Goal: Complete application form

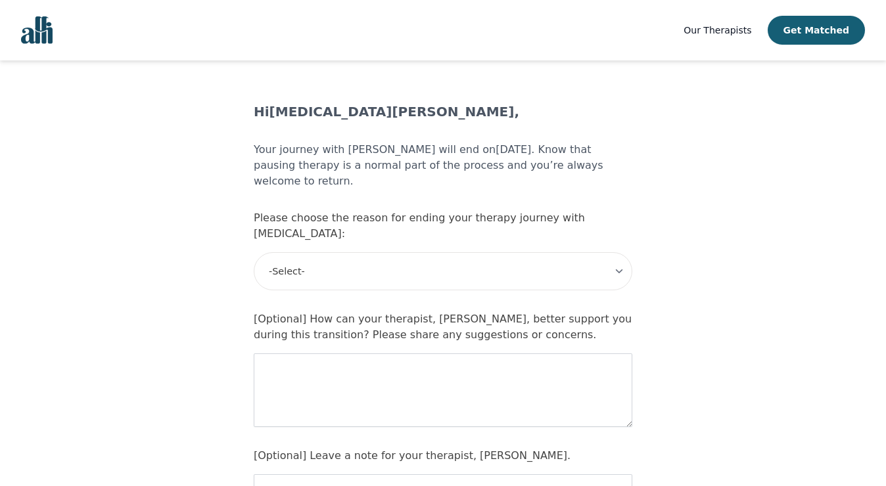
scroll to position [24, 0]
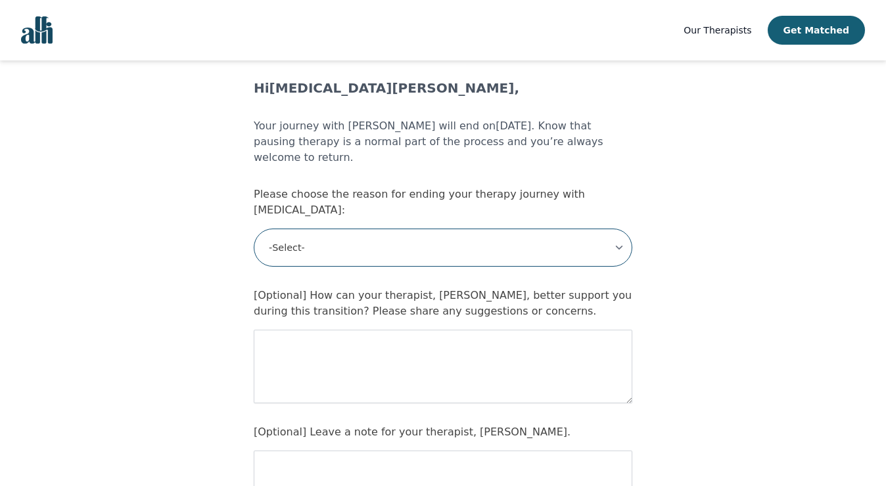
click at [455, 229] on select "-Select- My therapy goals have been met I am pausing therapy for now Therapy is…" at bounding box center [443, 248] width 379 height 38
select select "I am pausing therapy for now"
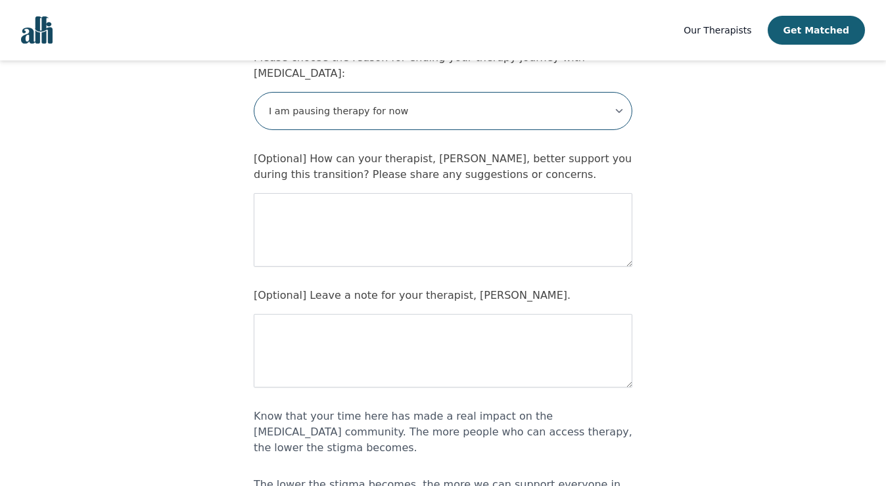
scroll to position [164, 0]
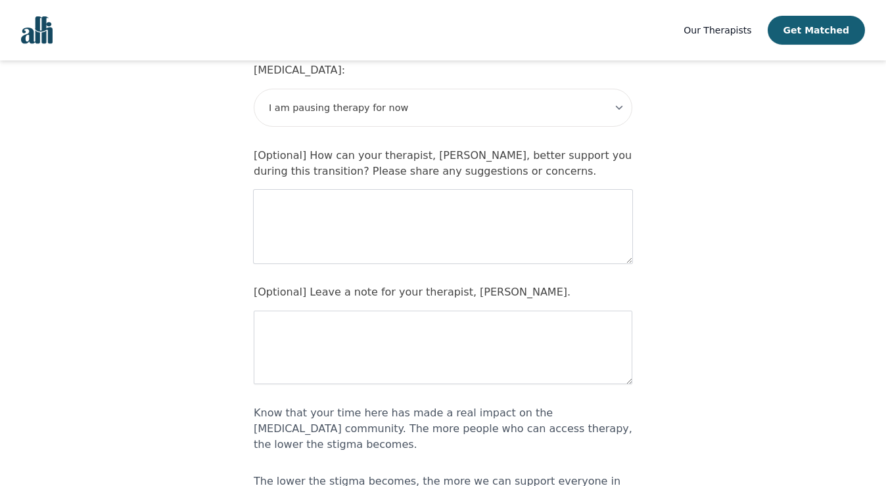
click at [451, 191] on textarea at bounding box center [443, 227] width 379 height 74
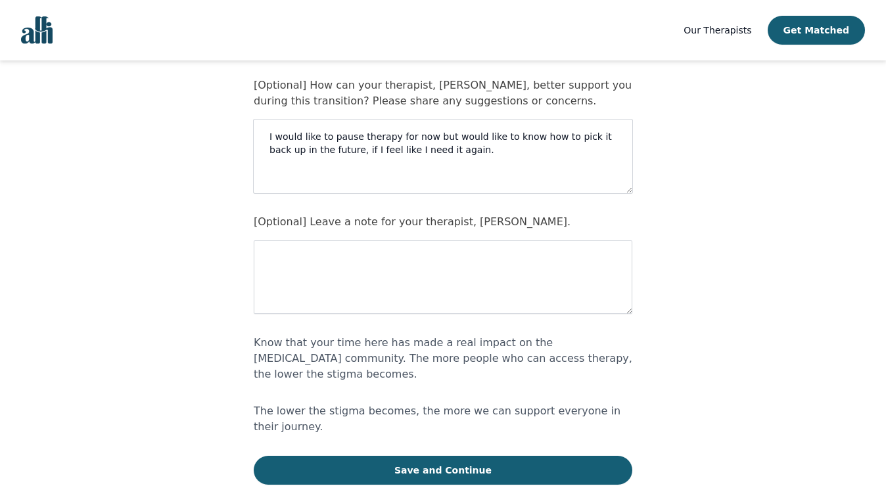
scroll to position [235, 0]
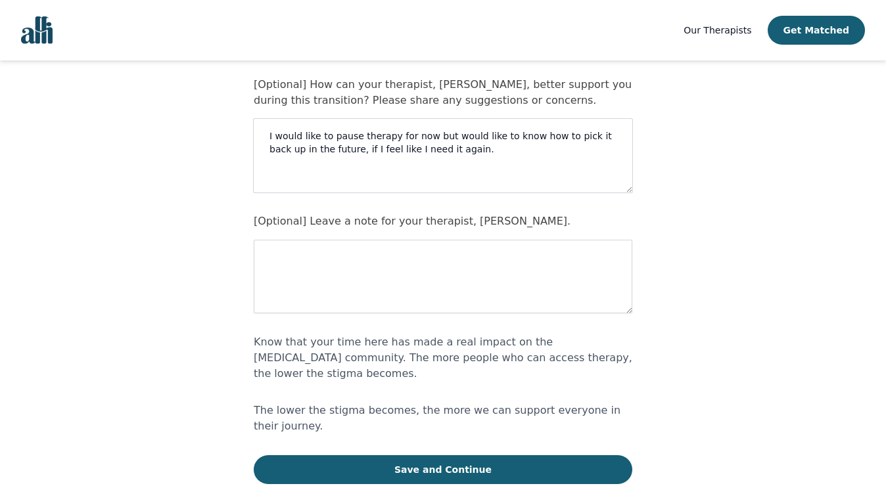
type textarea "I would like to pause therapy for now but would like to know how to pick it bac…"
click at [386, 240] on textarea at bounding box center [443, 277] width 379 height 74
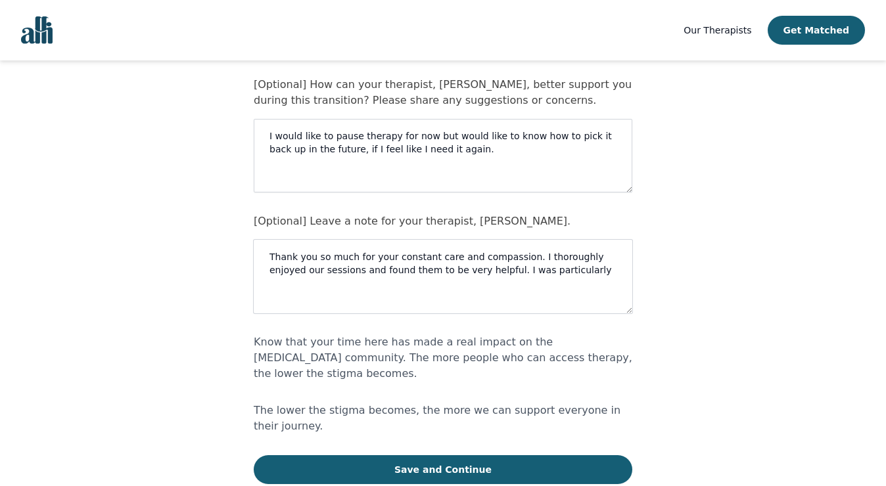
drag, startPoint x: 551, startPoint y: 239, endPoint x: 499, endPoint y: 239, distance: 51.9
click at [499, 240] on textarea "Thank you so much for your constant care and compassion. I thoroughly enjoyed o…" at bounding box center [443, 277] width 379 height 74
click at [305, 250] on textarea "Thank you so much for your constant care and compassion. I thoroughly enjoyed o…" at bounding box center [443, 277] width 379 height 74
click at [299, 252] on textarea "Thank you so much for your constant care and compassion. I thoroughly enjoyed o…" at bounding box center [443, 277] width 379 height 74
click at [422, 250] on textarea "Thank you so much for your constant care and compassion. I thoroughly enjoyed o…" at bounding box center [443, 277] width 379 height 74
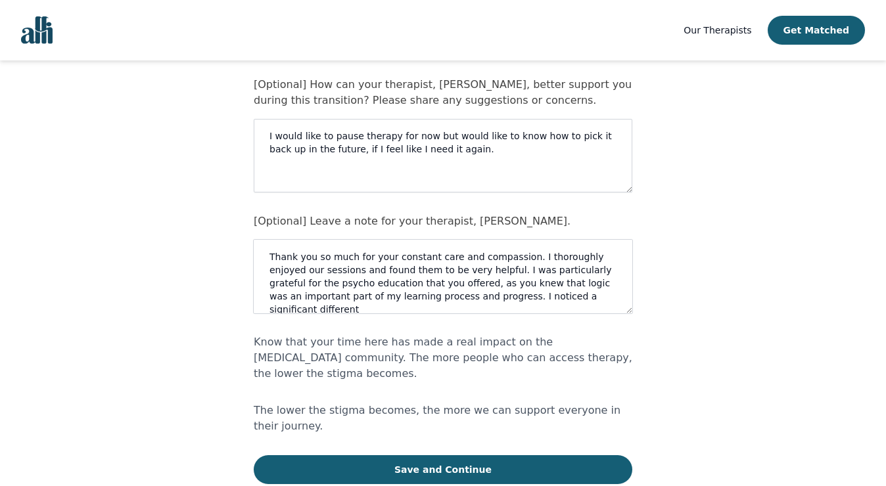
click at [435, 263] on textarea "Thank you so much for your constant care and compassion. I thoroughly enjoyed o…" at bounding box center [443, 277] width 379 height 74
click at [329, 277] on textarea "Thank you so much for your constant care and compassion. I thoroughly enjoyed o…" at bounding box center [443, 277] width 379 height 74
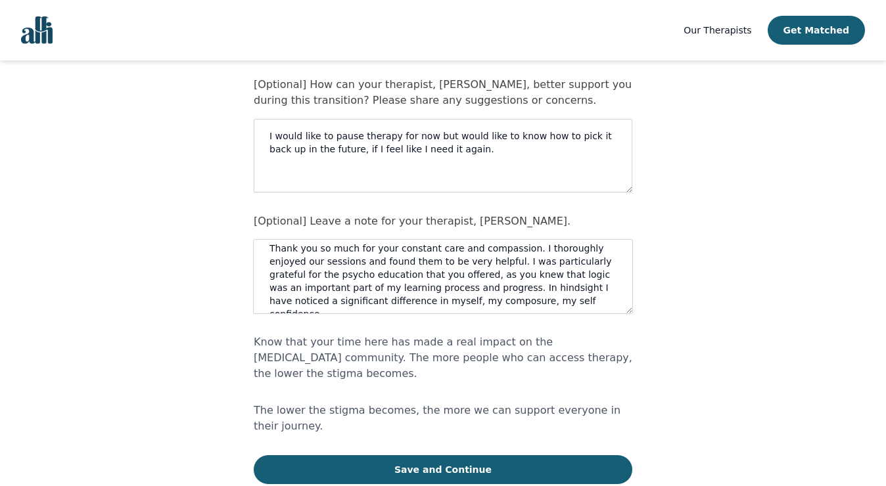
scroll to position [13, 0]
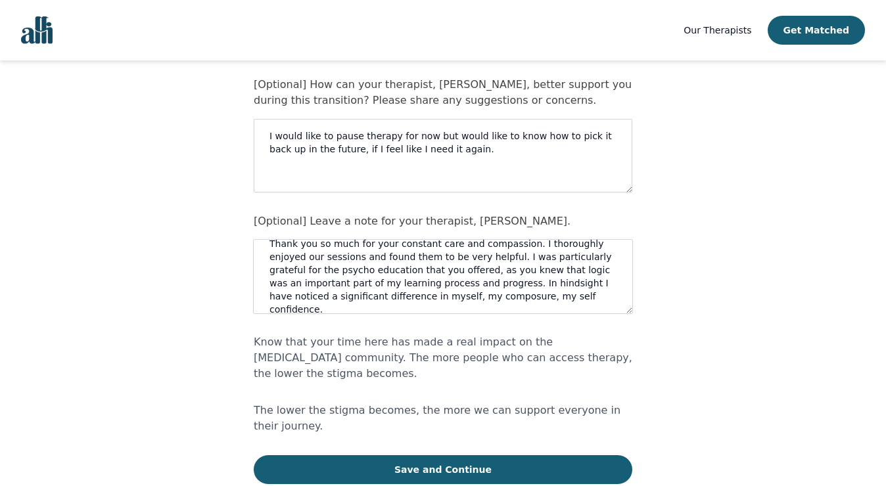
click at [505, 266] on textarea "Thank you so much for your constant care and compassion. I thoroughly enjoyed o…" at bounding box center [443, 277] width 379 height 74
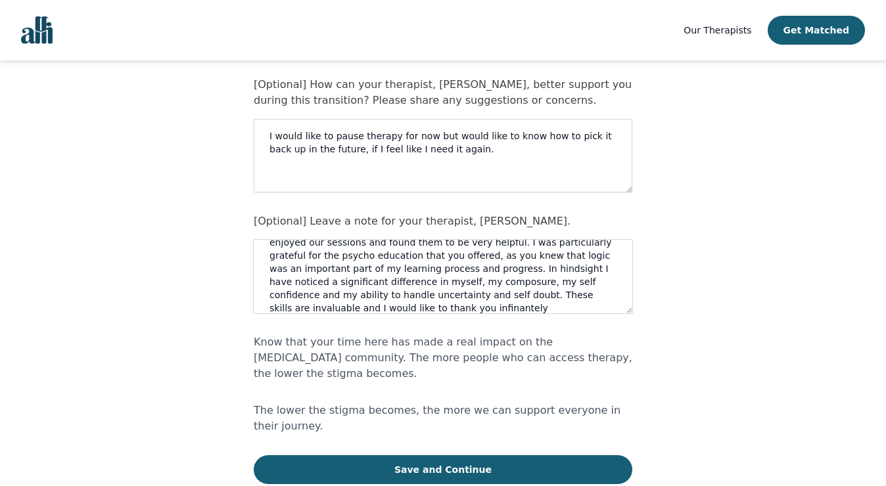
click at [315, 275] on textarea "Thank you so much for your constant care and compassion. I thoroughly enjoyed o…" at bounding box center [443, 277] width 379 height 74
click at [514, 240] on textarea "Thank you so much for your constant care and compassion. I thoroughly enjoyed o…" at bounding box center [443, 277] width 379 height 74
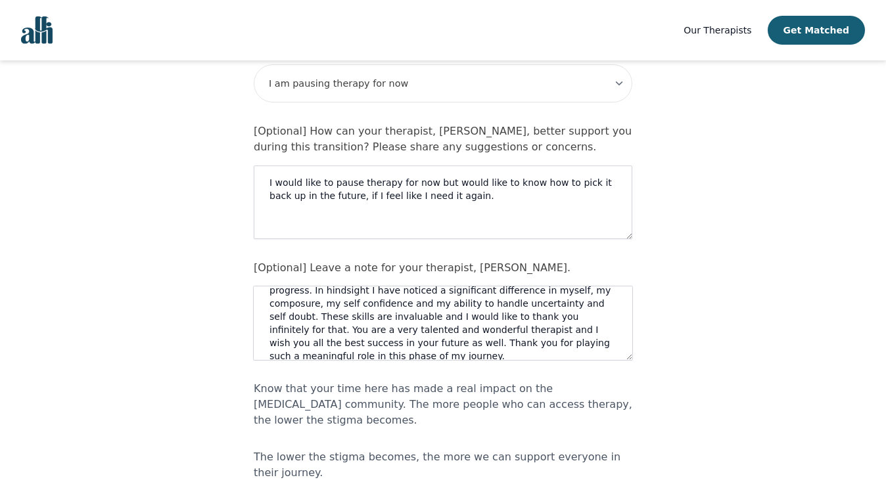
scroll to position [290, 0]
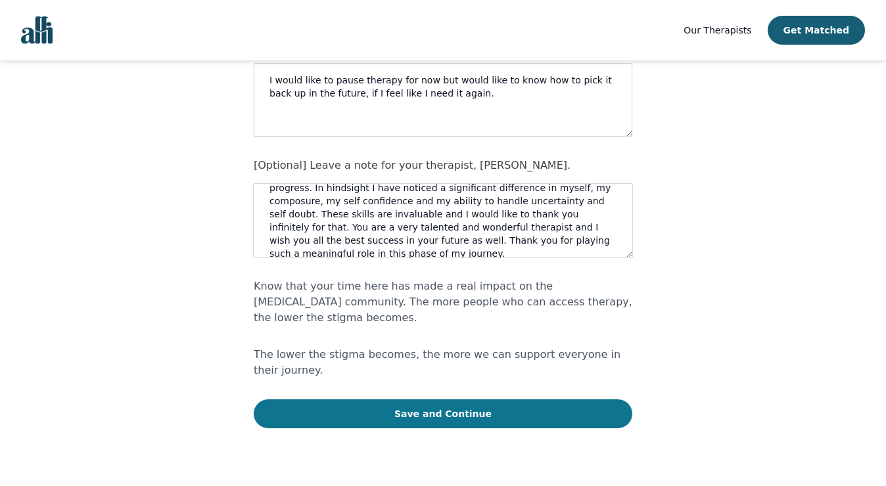
type textarea "Thank you so much for your constant care and compassion. I thoroughly enjoyed o…"
click at [447, 400] on button "Save and Continue" at bounding box center [443, 414] width 379 height 29
